Goal: Information Seeking & Learning: Learn about a topic

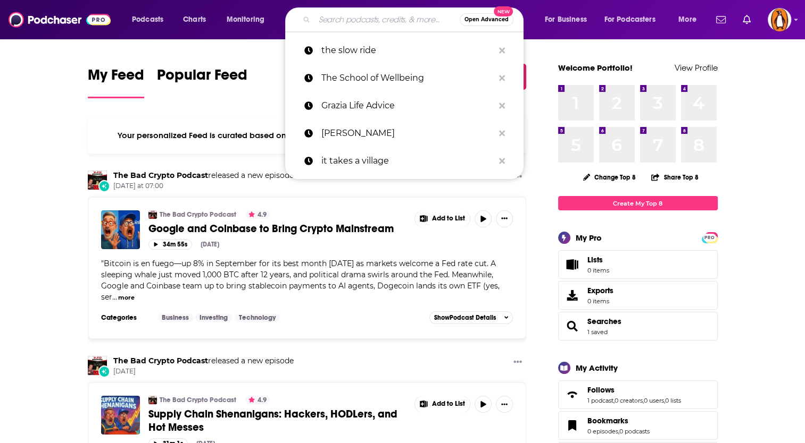
click at [355, 18] on input "Search podcasts, credits, & more..." at bounding box center [386, 19] width 145 height 17
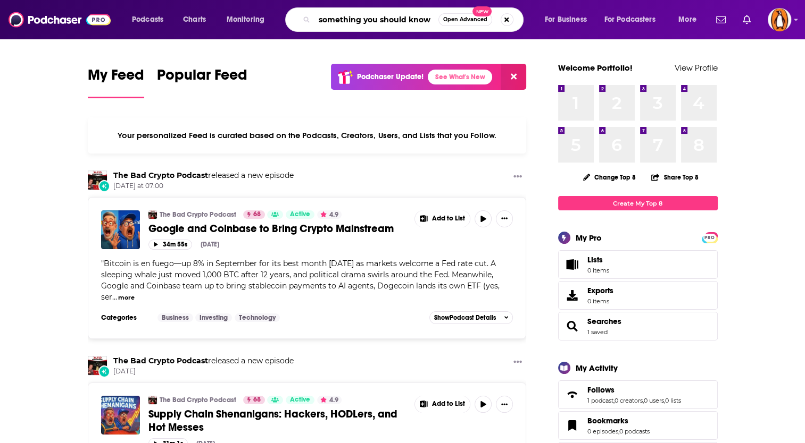
type input "something you should know"
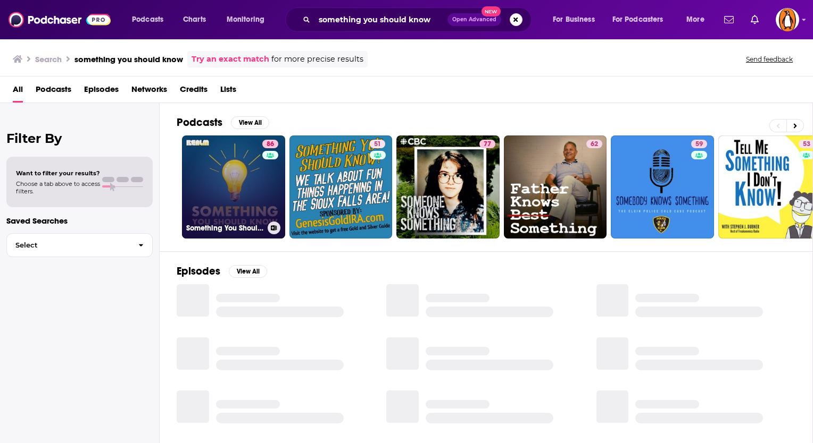
click at [251, 166] on link "86 Something You Should Know" at bounding box center [233, 187] width 103 height 103
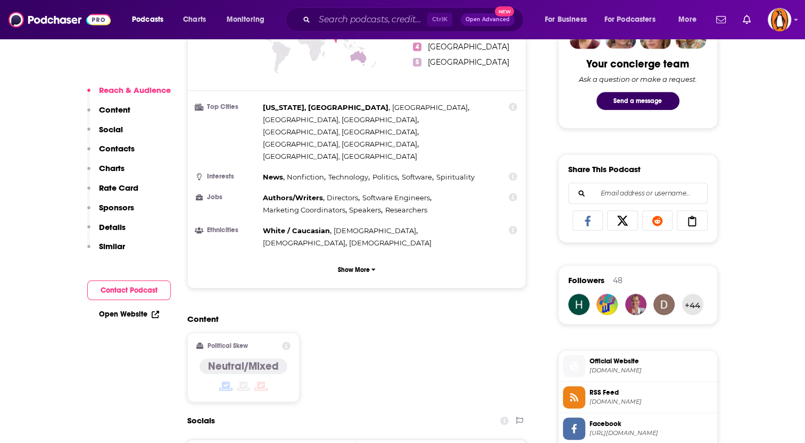
scroll to position [552, 0]
